Goal: Navigation & Orientation: Find specific page/section

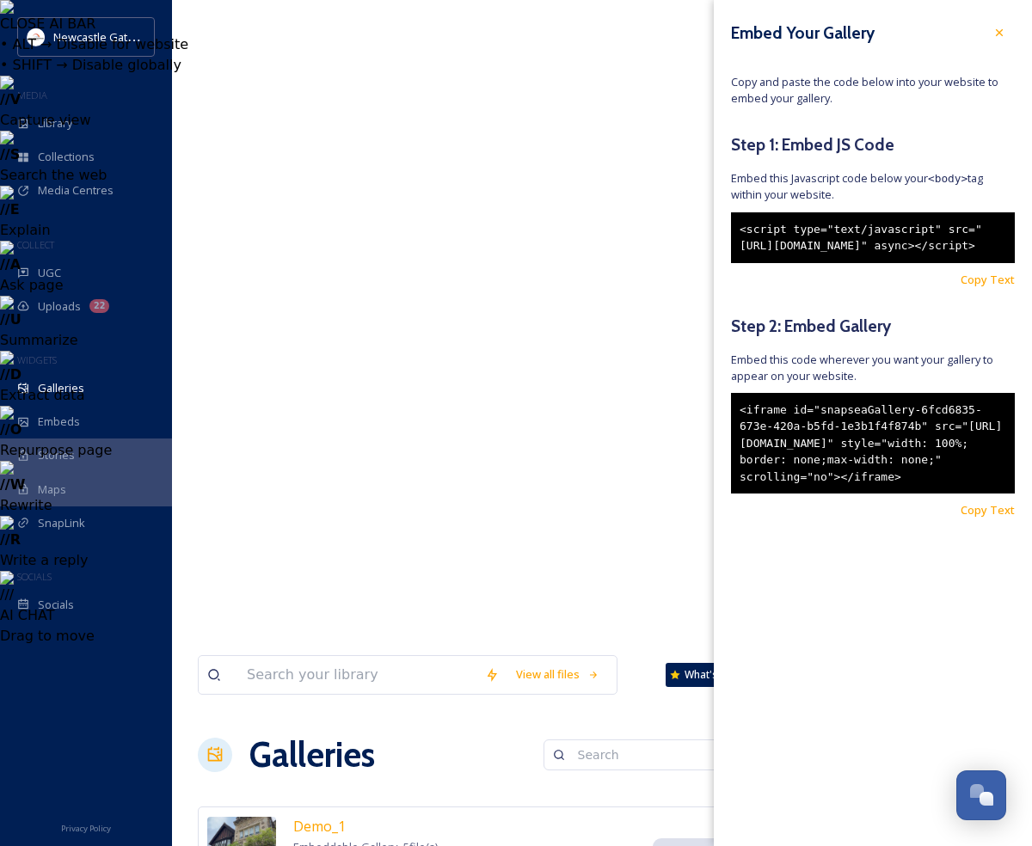
drag, startPoint x: 1003, startPoint y: 29, endPoint x: 981, endPoint y: 27, distance: 21.6
click at [1003, 29] on icon at bounding box center [999, 33] width 14 height 14
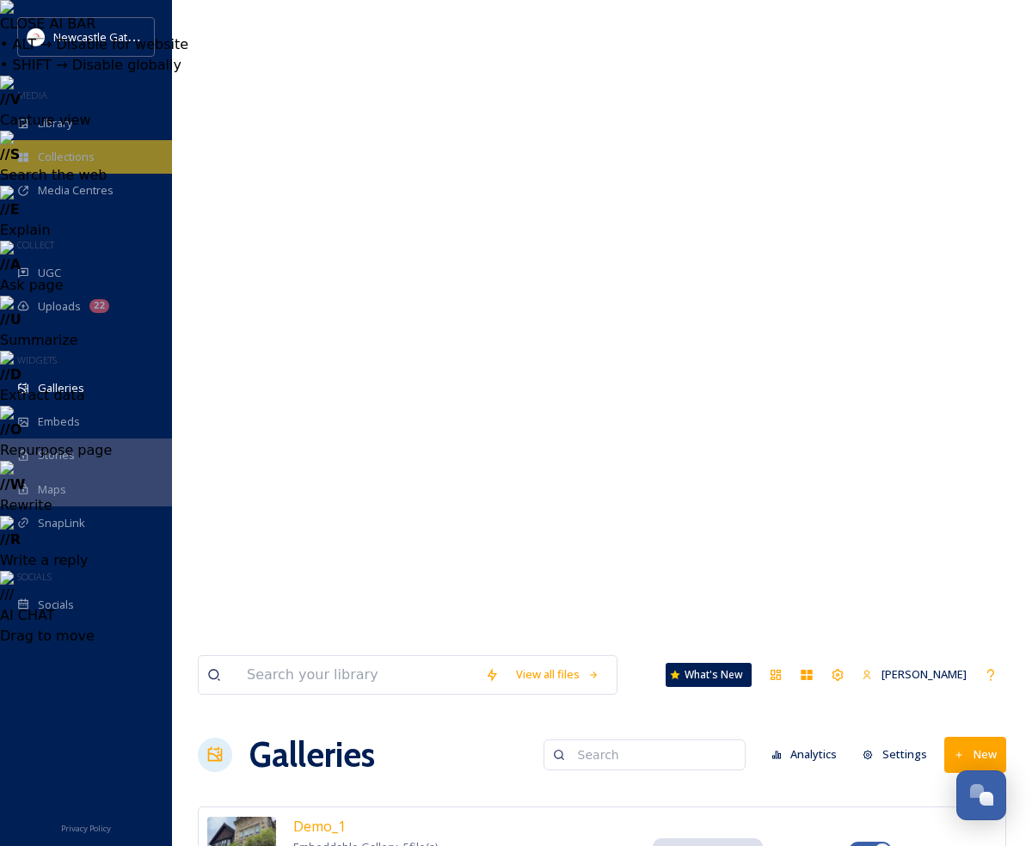
click at [122, 164] on div "Collections" at bounding box center [86, 157] width 172 height 34
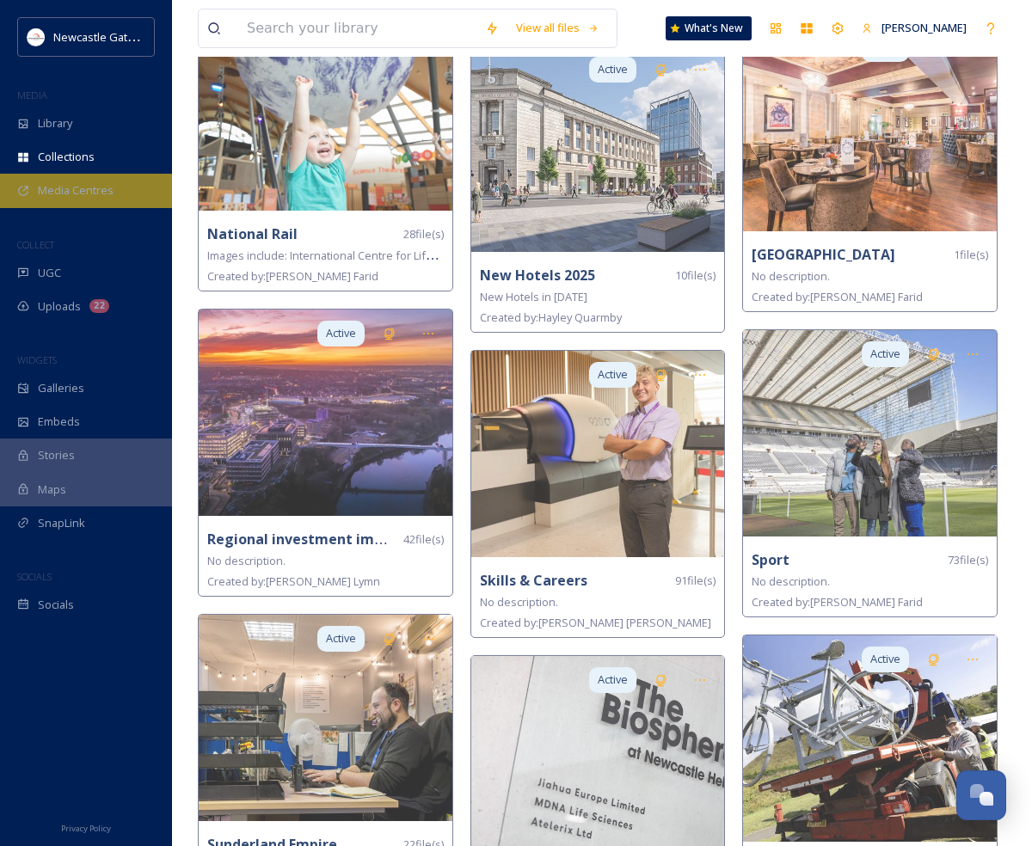
scroll to position [3539, 0]
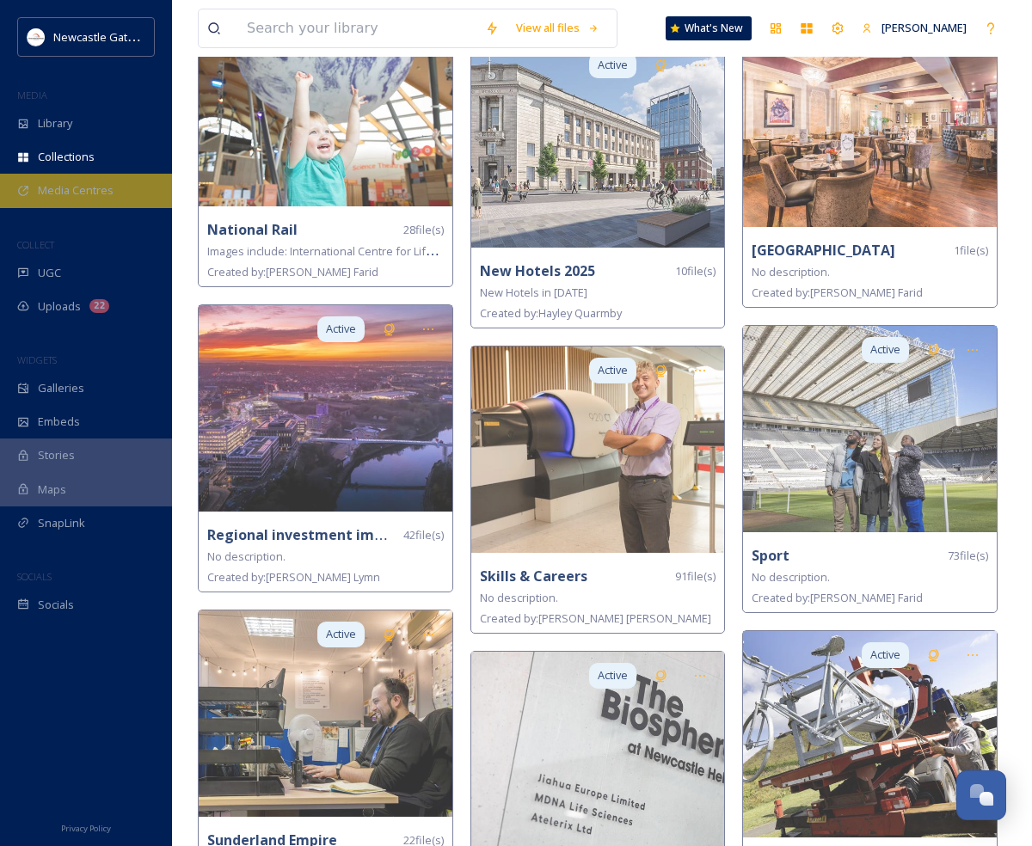
click at [106, 188] on span "Media Centres" at bounding box center [76, 190] width 76 height 16
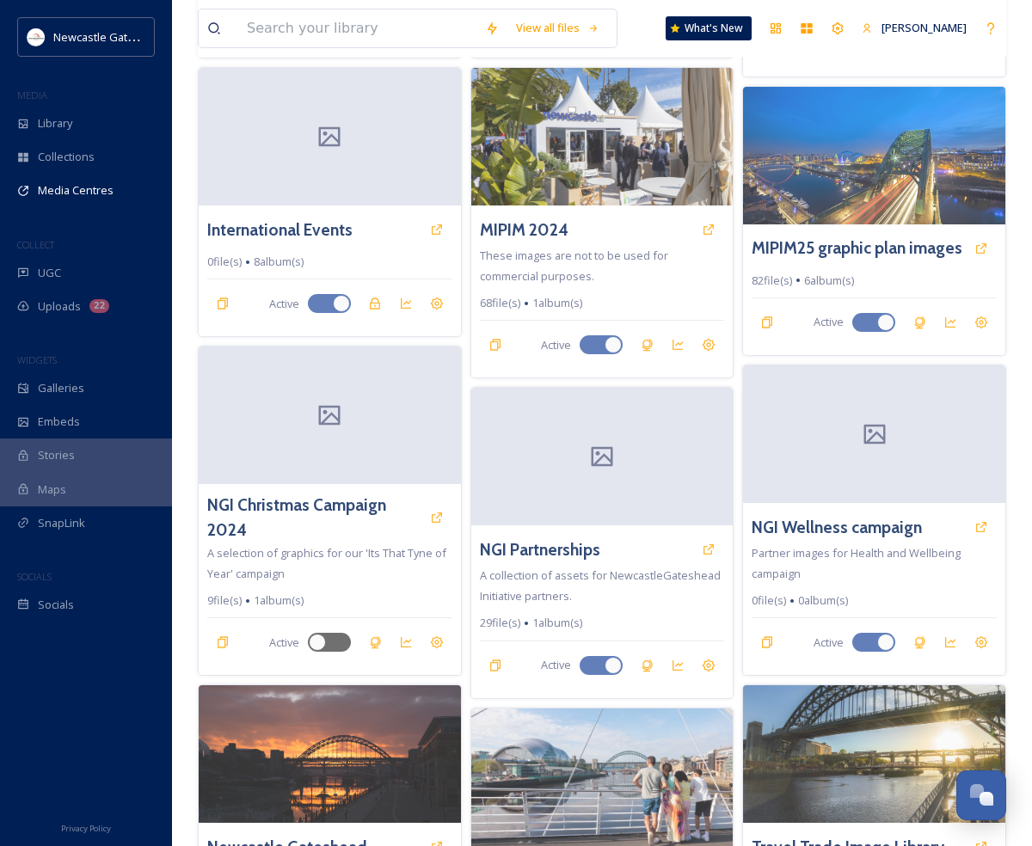
scroll to position [1058, 0]
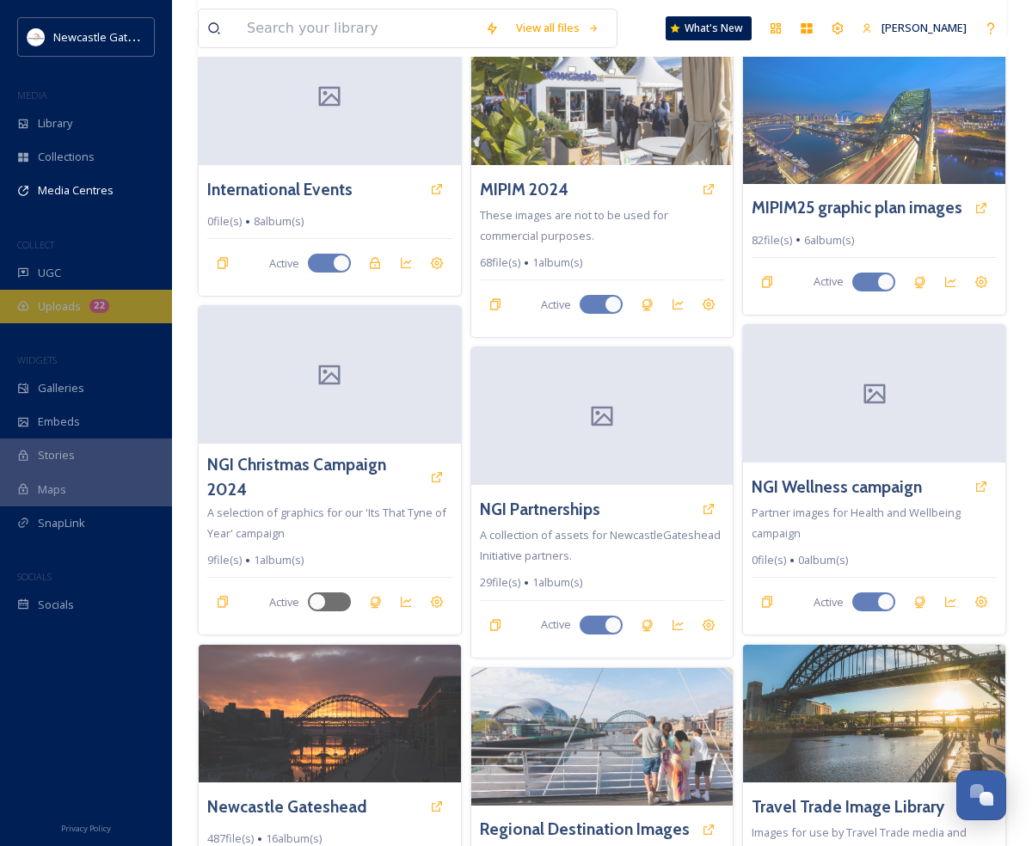
click at [56, 310] on span "Uploads" at bounding box center [59, 306] width 43 height 16
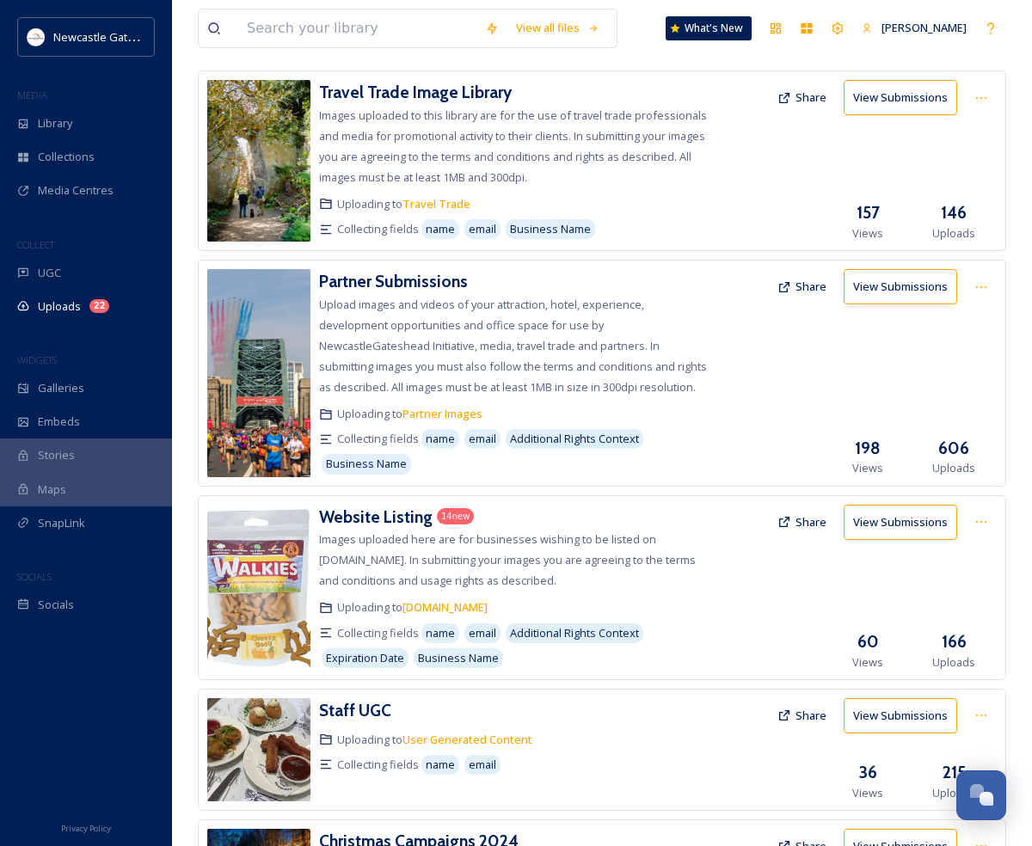
scroll to position [708, 0]
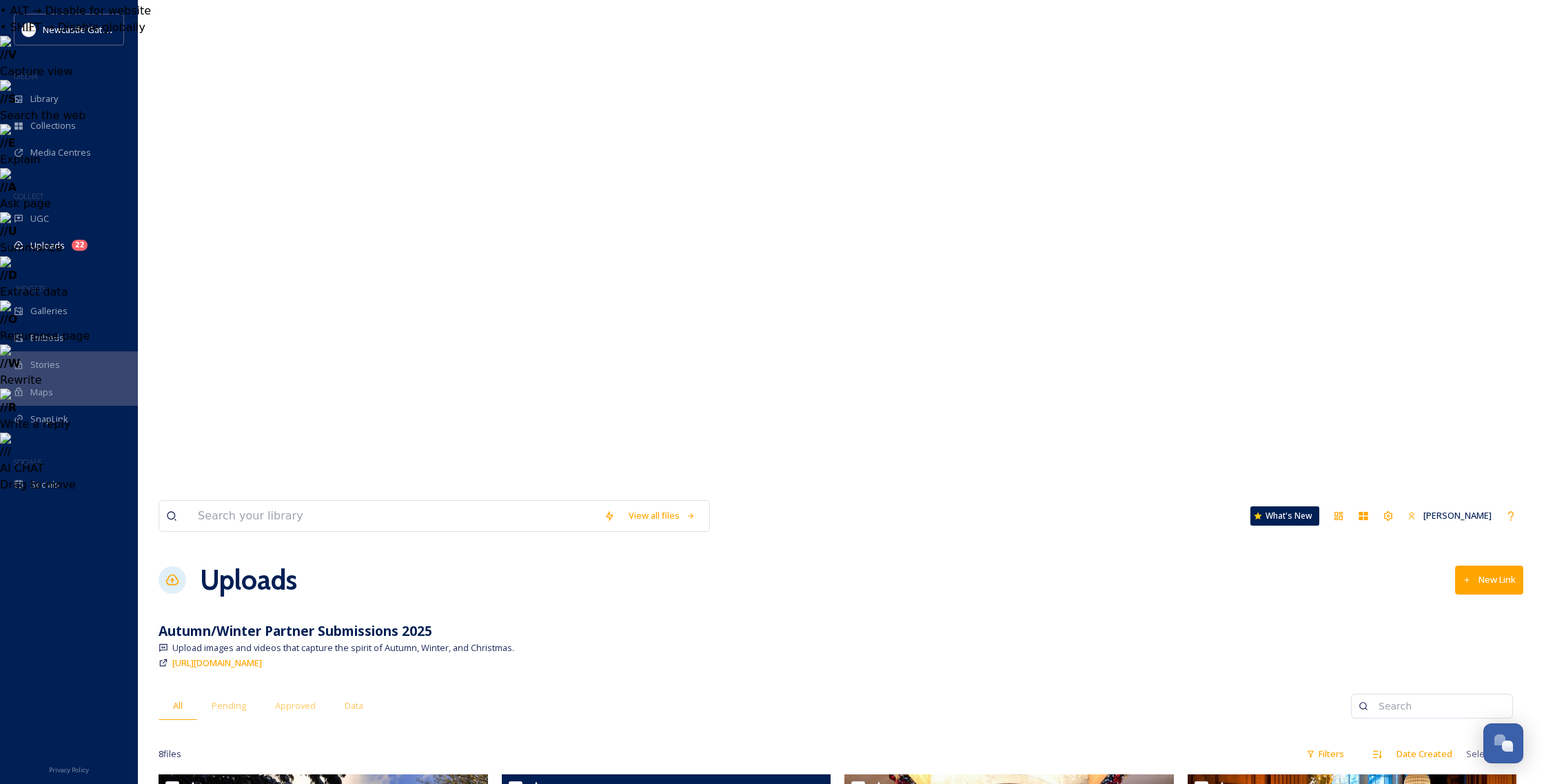
scroll to position [18, 0]
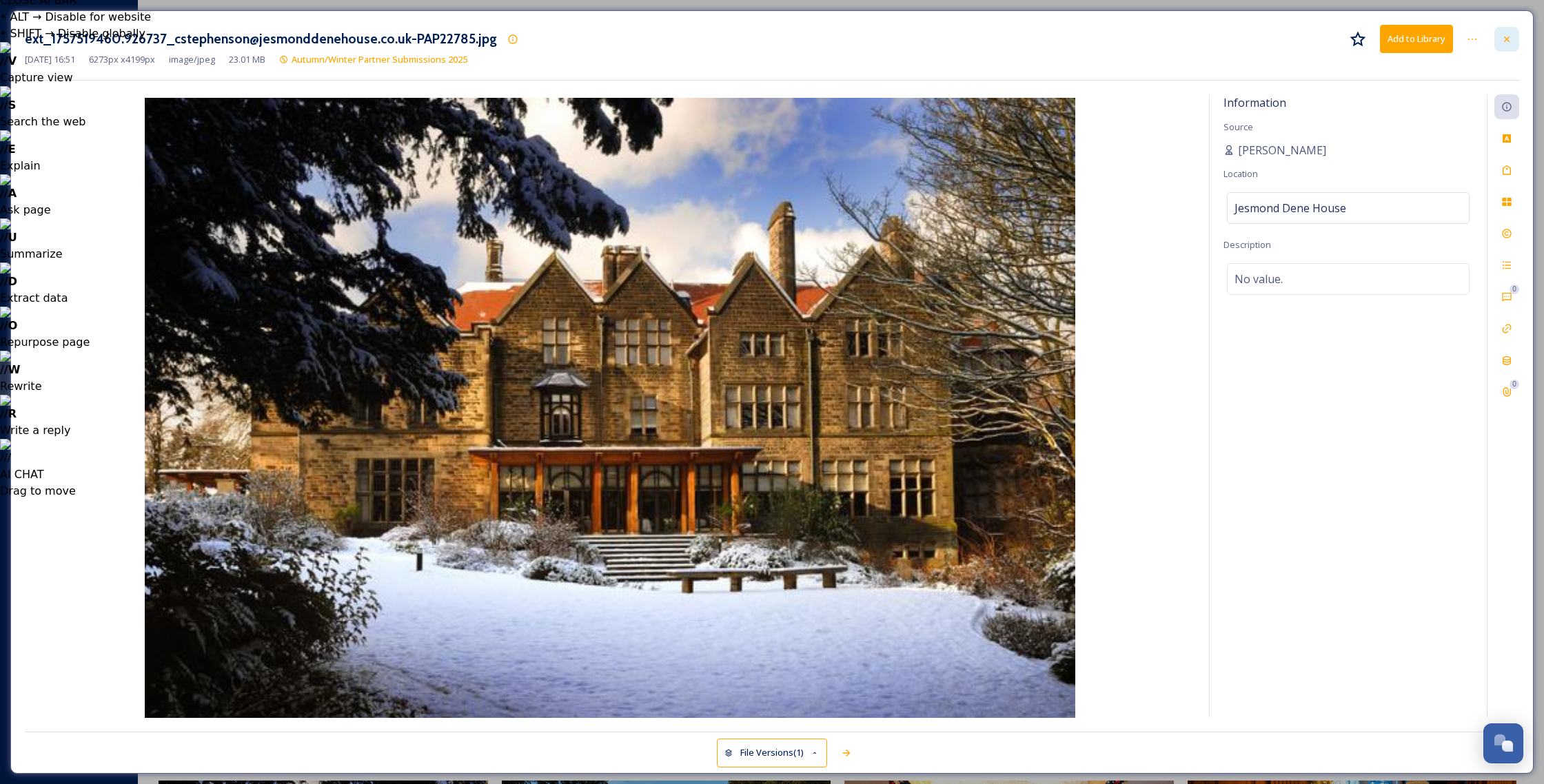
click at [827, 34] on div at bounding box center [1506, 39] width 25 height 25
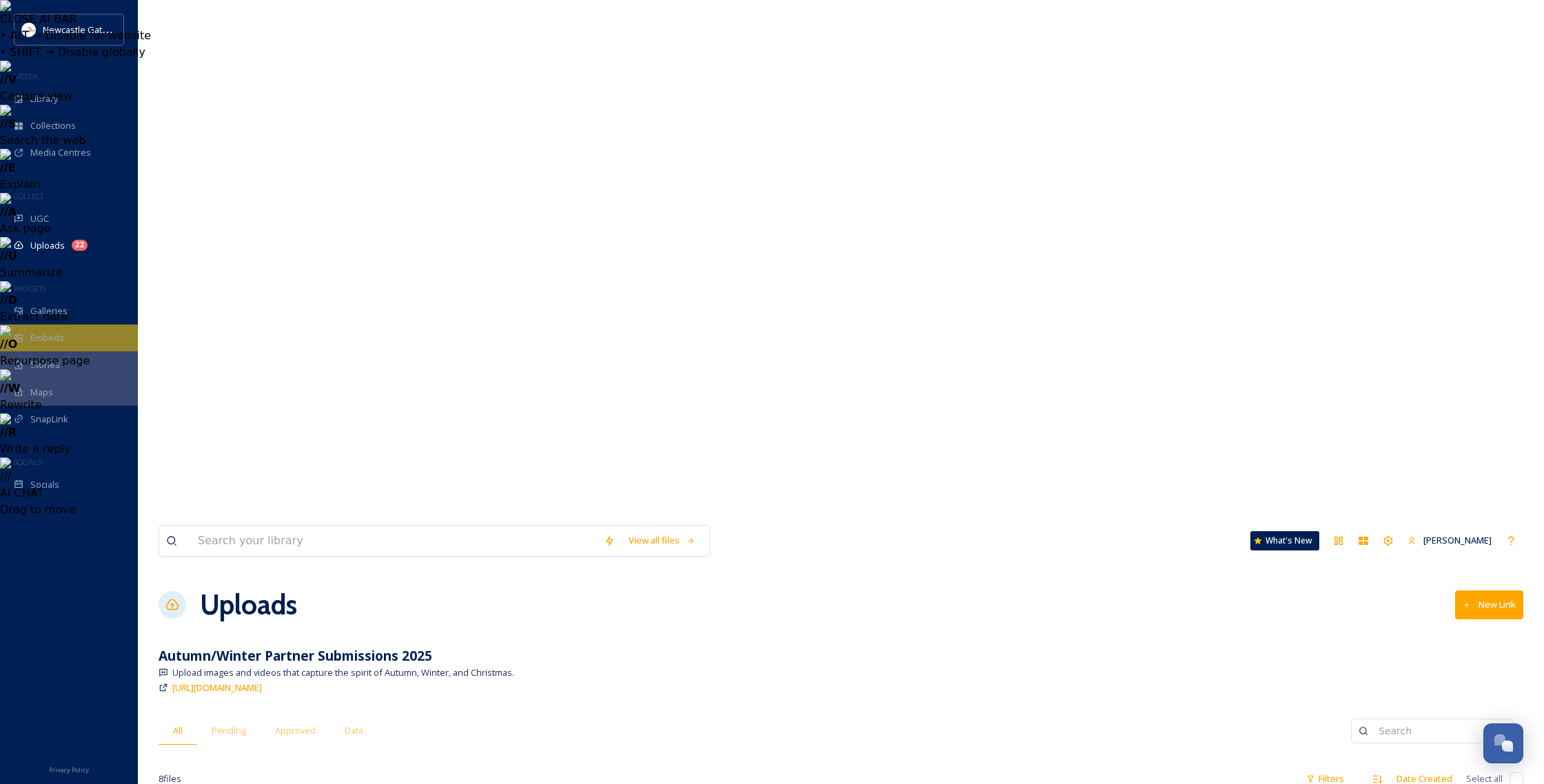
click at [71, 350] on div "Embeds" at bounding box center [69, 338] width 138 height 27
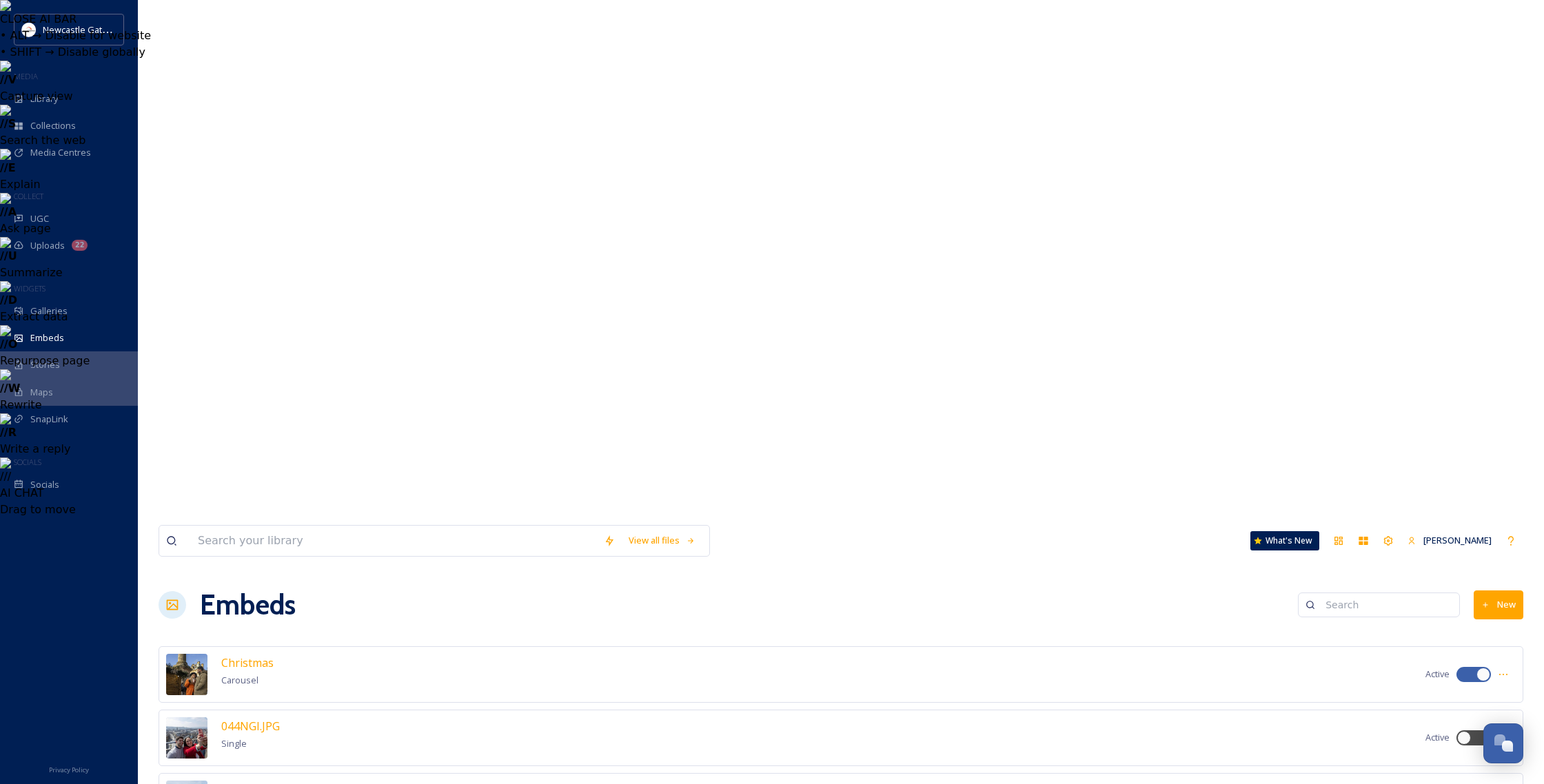
click at [75, 370] on div "Stories" at bounding box center [69, 366] width 138 height 27
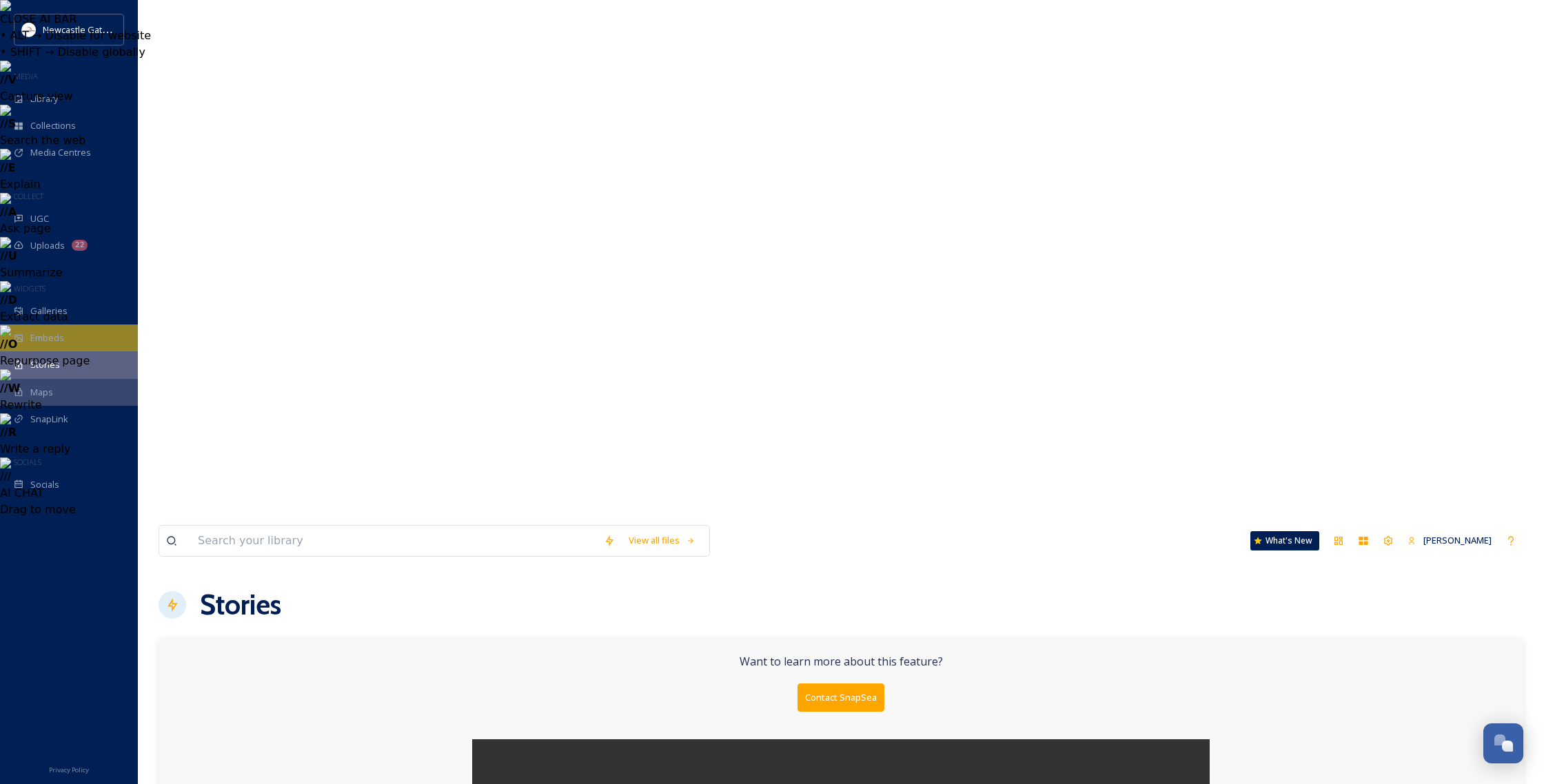
click at [79, 342] on div "Embeds" at bounding box center [69, 338] width 138 height 27
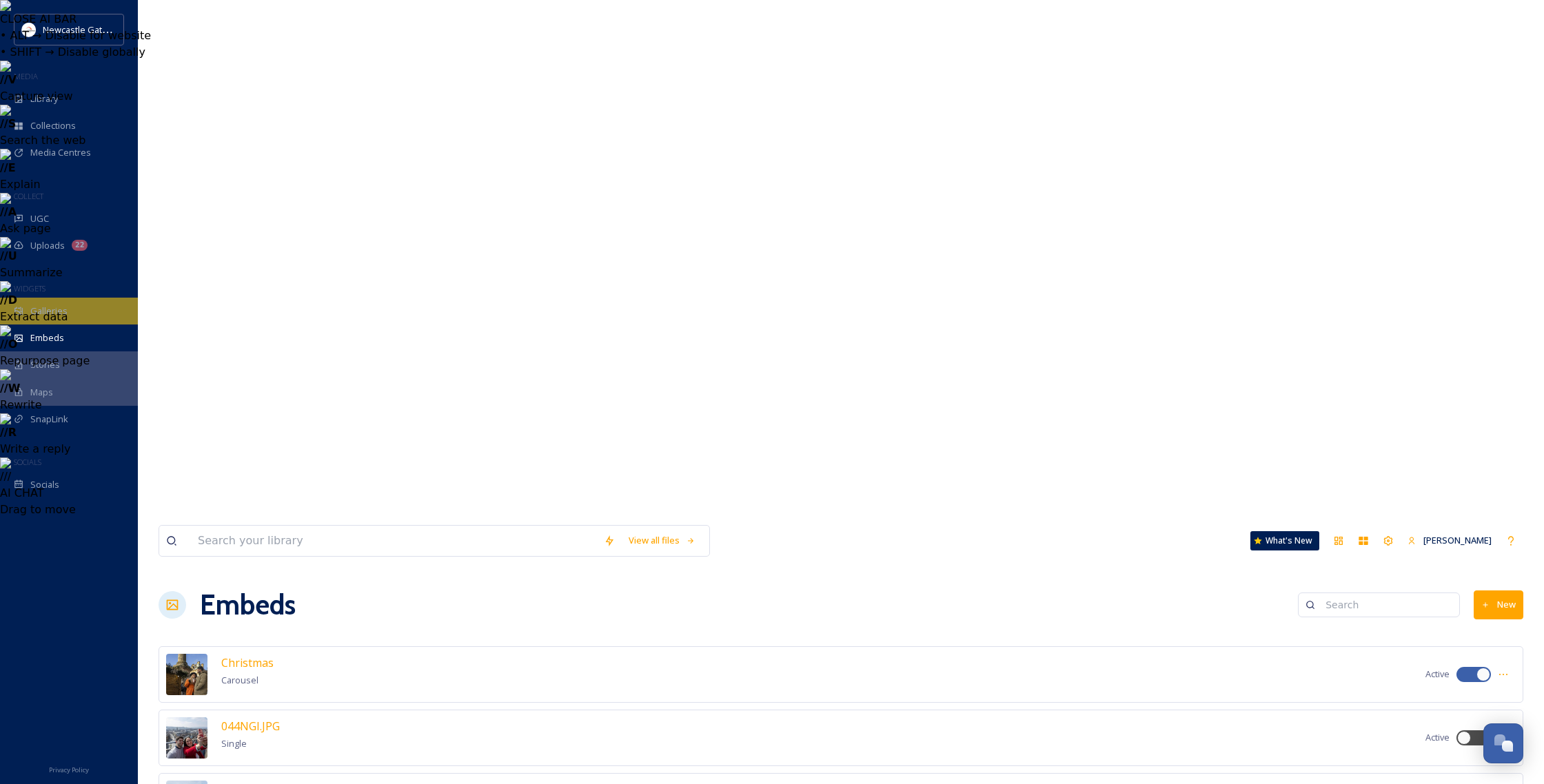
click at [58, 317] on div "Galleries" at bounding box center [69, 311] width 138 height 27
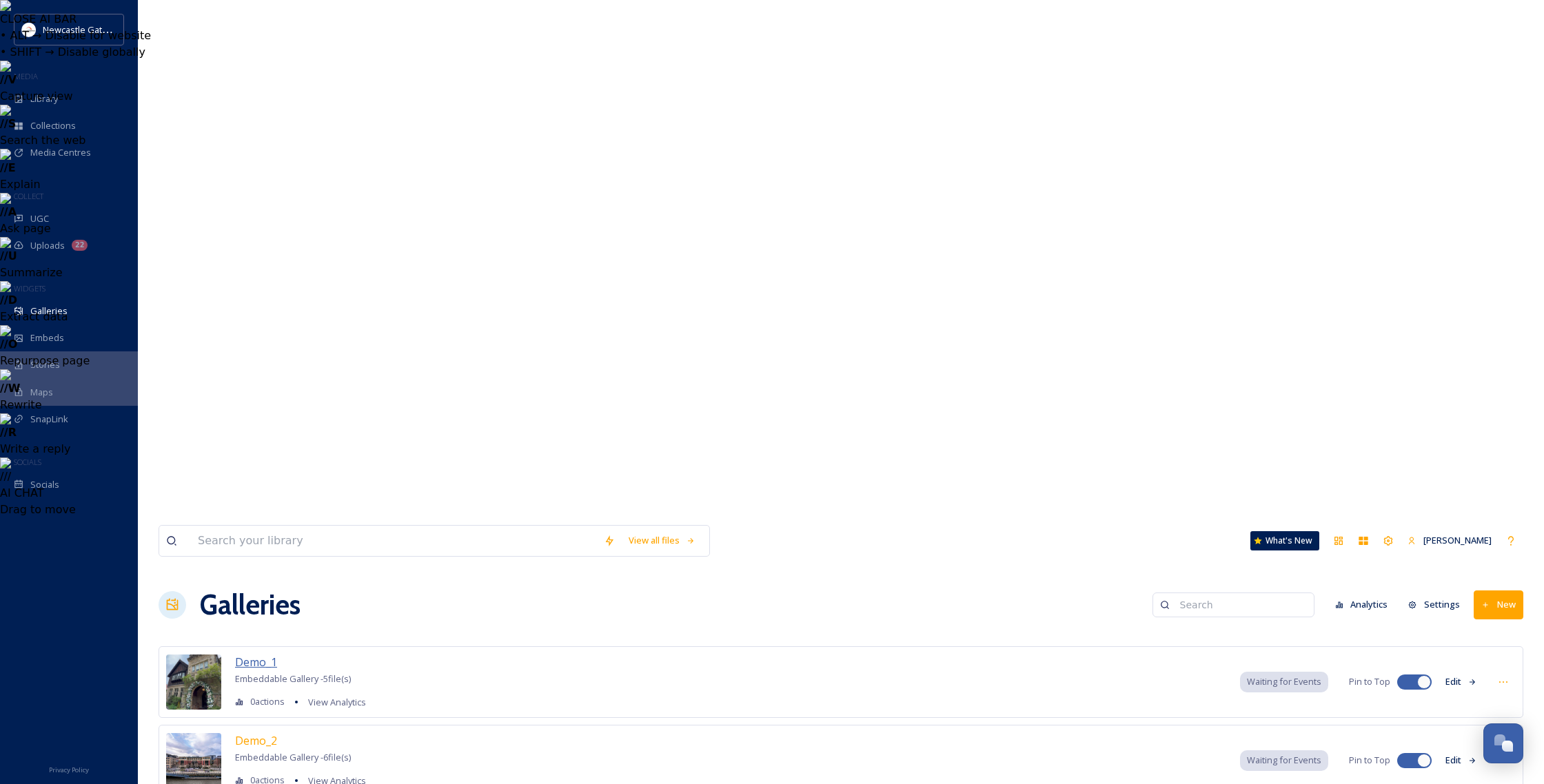
click at [253, 655] on span "Demo_1" at bounding box center [256, 662] width 42 height 15
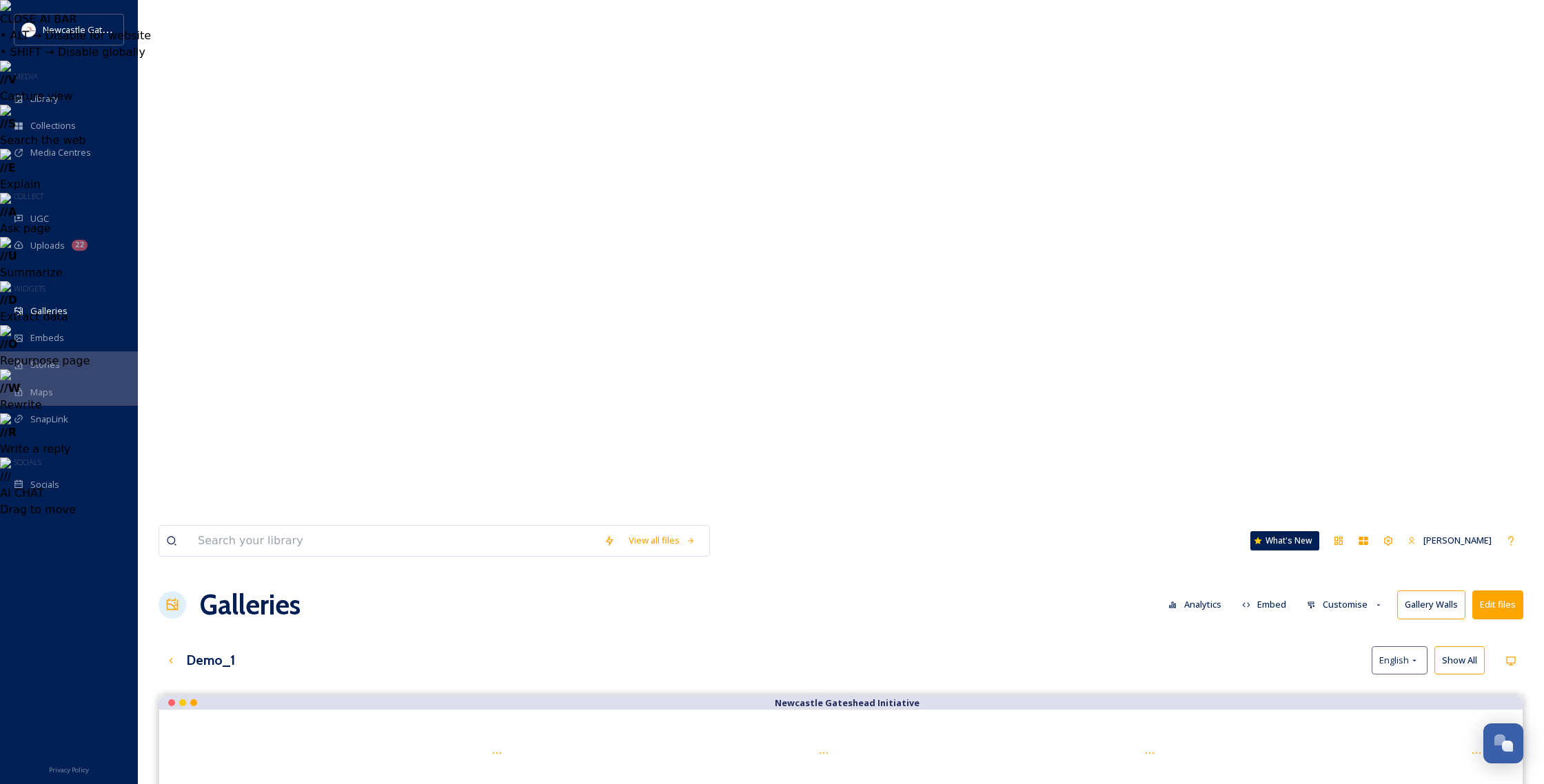
click at [827, 591] on button "Gallery Walls" at bounding box center [1431, 604] width 68 height 28
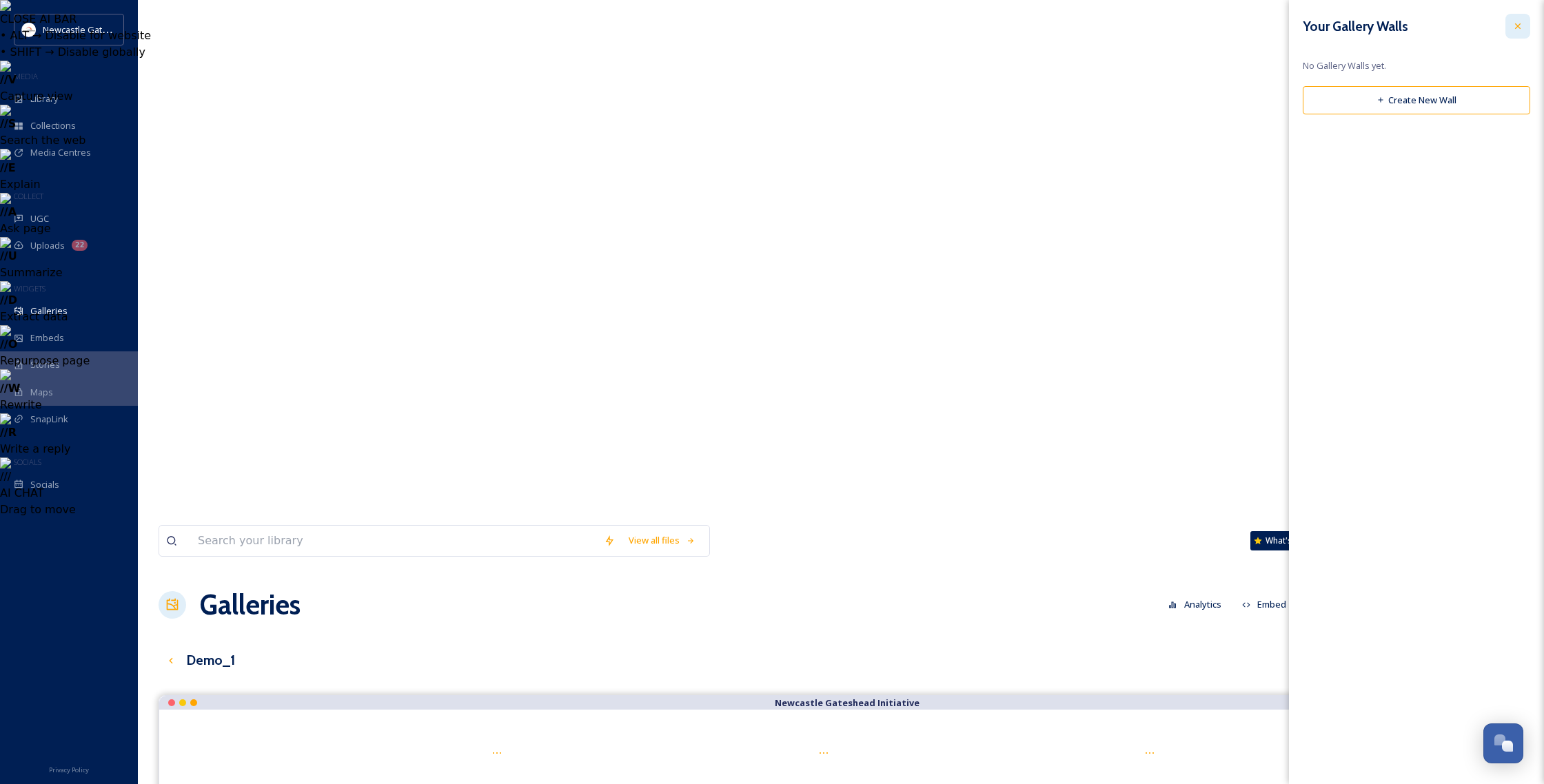
click at [827, 24] on div at bounding box center [1518, 26] width 25 height 25
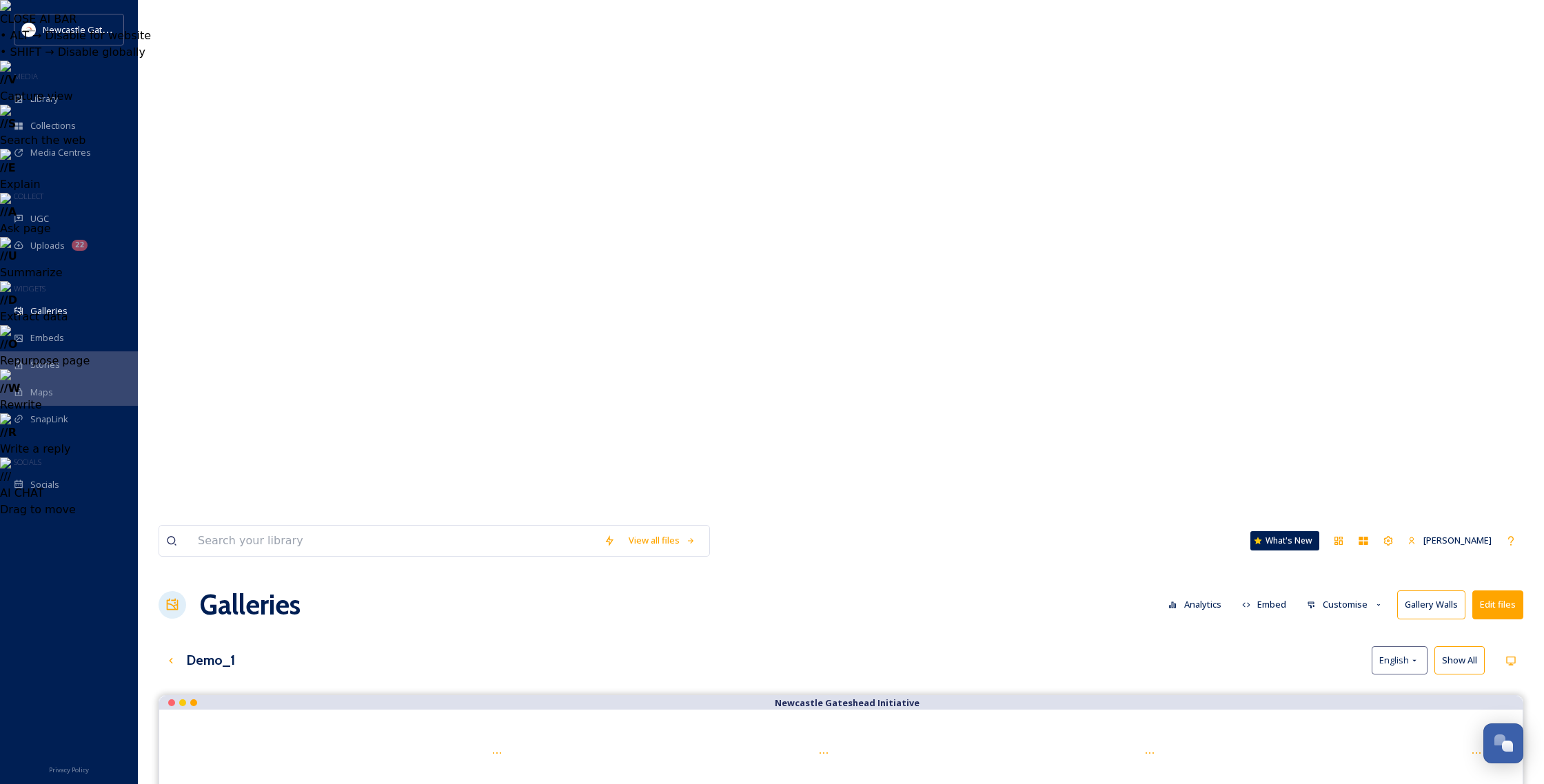
click at [827, 591] on button "Edit files" at bounding box center [1498, 604] width 51 height 28
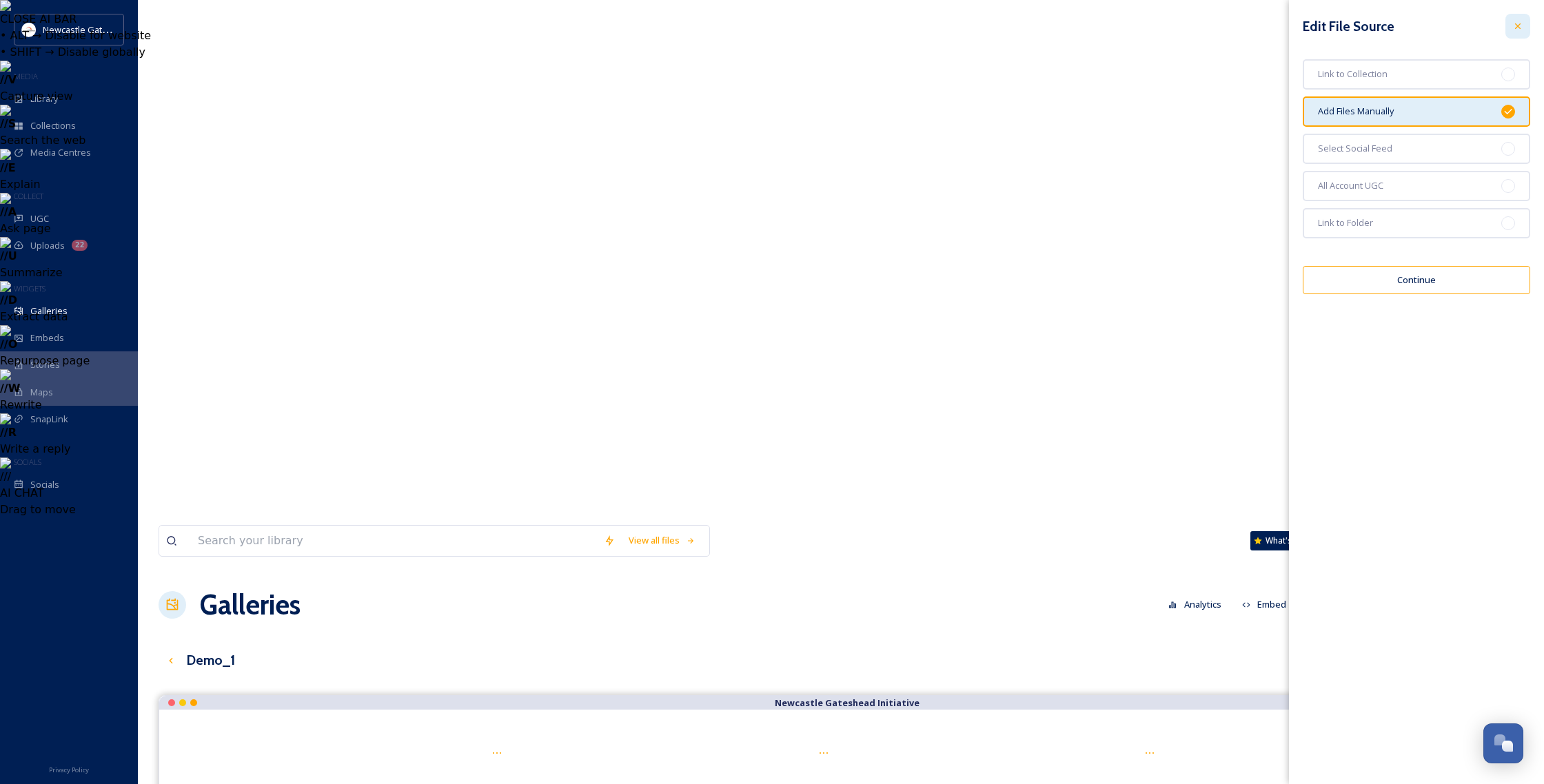
click at [827, 23] on div at bounding box center [1518, 26] width 25 height 25
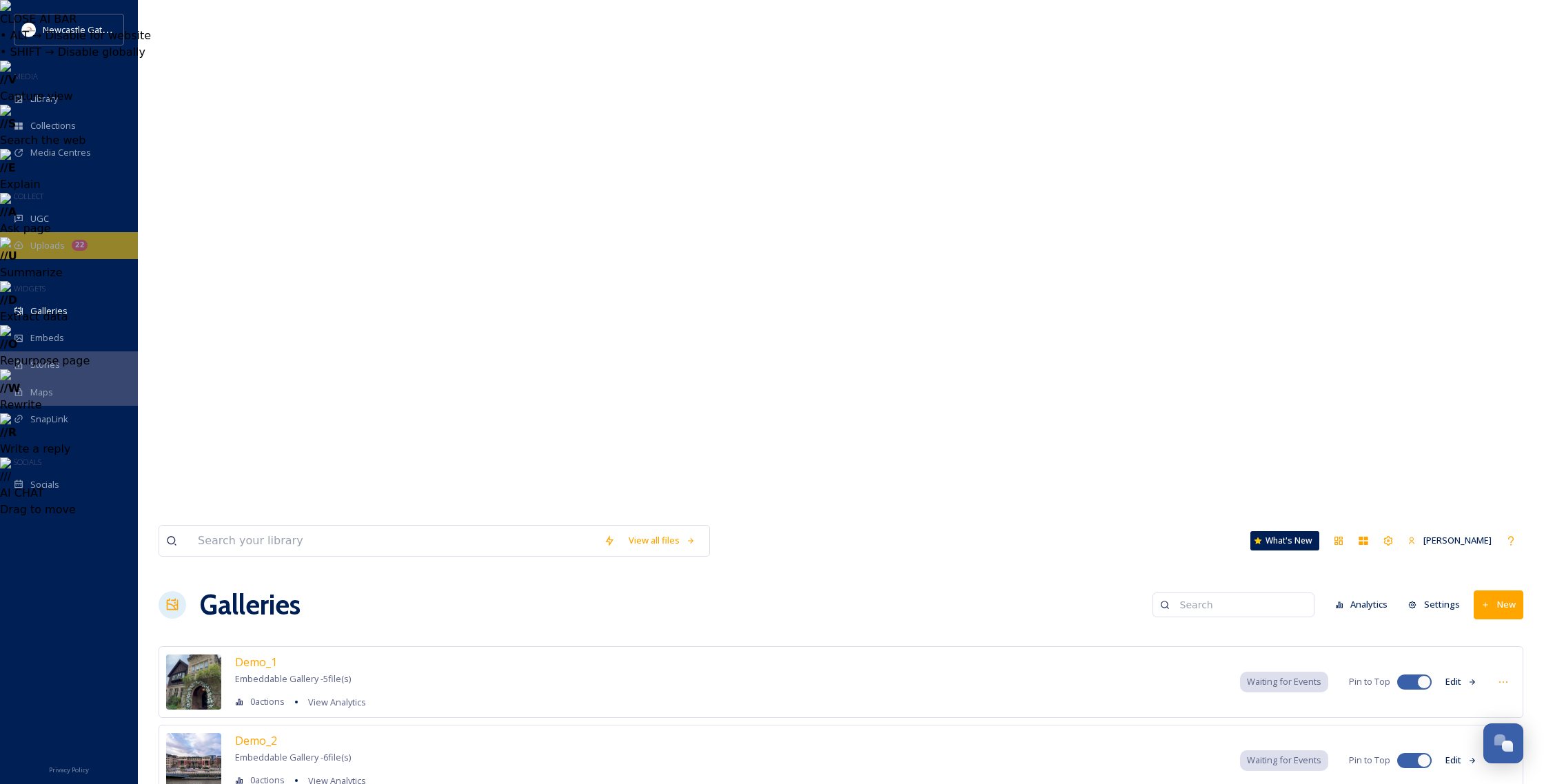
click at [75, 240] on div "22" at bounding box center [79, 245] width 16 height 11
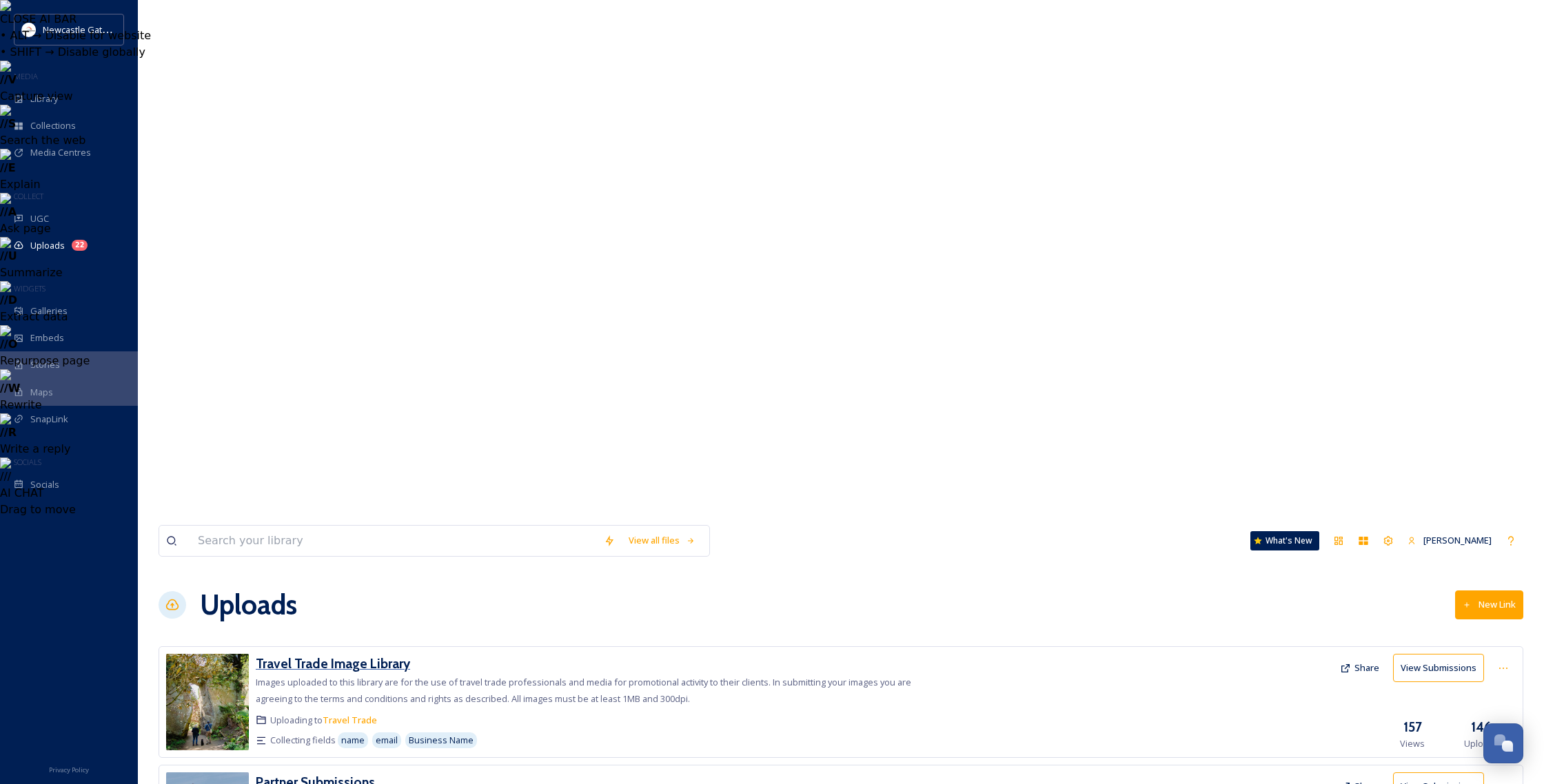
click at [329, 656] on h3 "Travel Trade Image Library" at bounding box center [333, 664] width 155 height 17
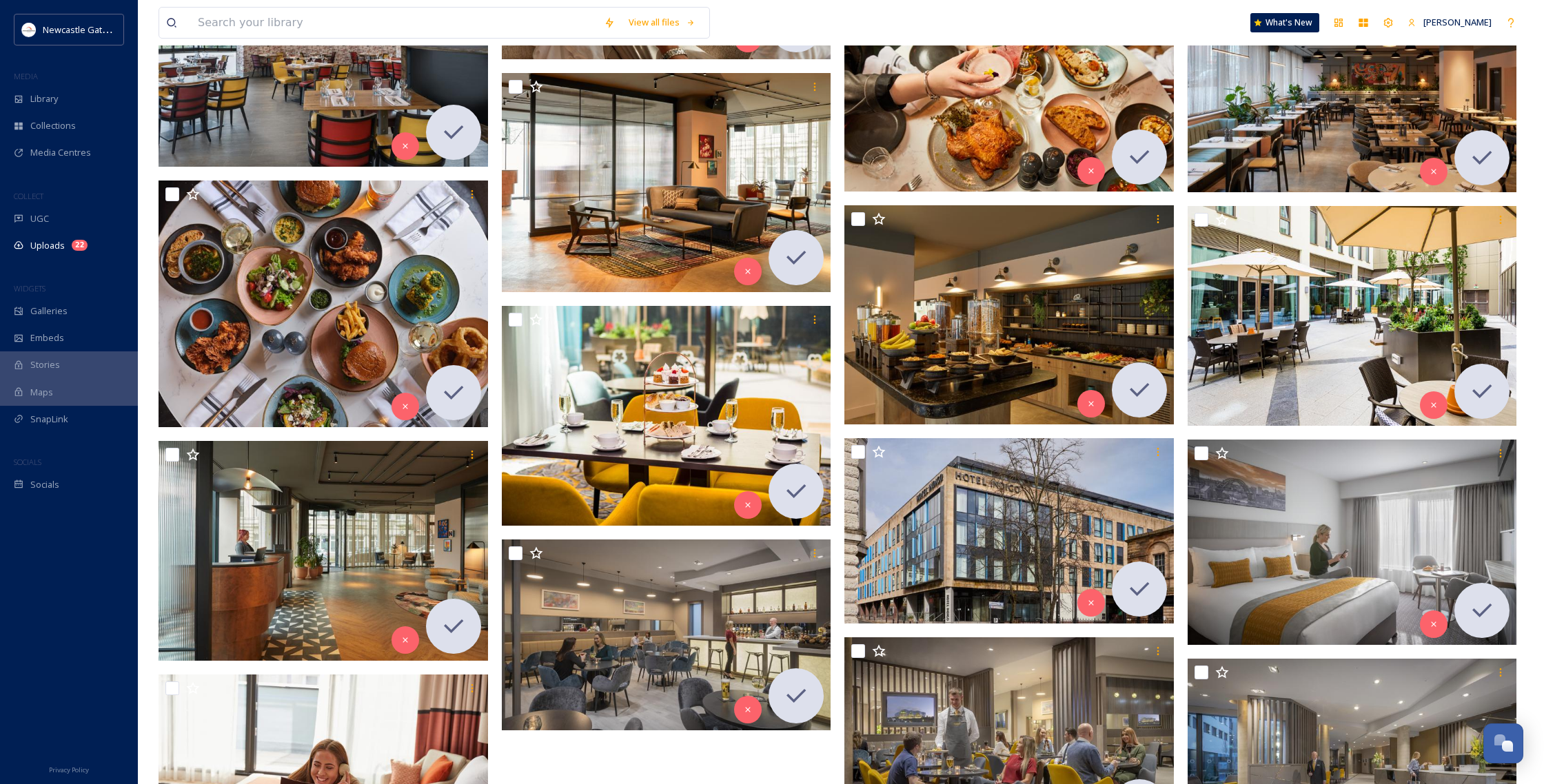
scroll to position [8650, 0]
